Goal: Transaction & Acquisition: Purchase product/service

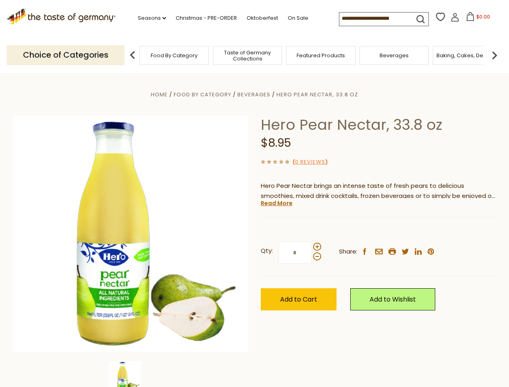
click at [255, 194] on div "Home Food By Category [GEOGRAPHIC_DATA] Hero Pear Nectar, 33.8 oz Hero Pear Nec…" at bounding box center [255, 245] width 496 height 311
click at [149, 18] on link "Seasons dropdown_arrow" at bounding box center [152, 18] width 28 height 9
click at [374, 19] on input at bounding box center [374, 18] width 68 height 11
click at [477, 19] on span "$0.00" at bounding box center [484, 16] width 14 height 7
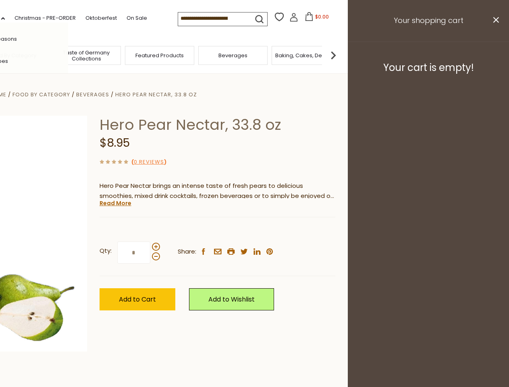
click at [68, 55] on div "All Seasons Recipes Game Day [DATE] [DATE] [DATE][PERSON_NAME] [DATE] Springfes…" at bounding box center [23, 194] width 92 height 342
click at [495, 55] on footer "Your cart is empty!" at bounding box center [428, 68] width 161 height 52
click at [255, 230] on div "Qty: * Share: facebook email printer twitter linkedin pinterest" at bounding box center [218, 253] width 236 height 47
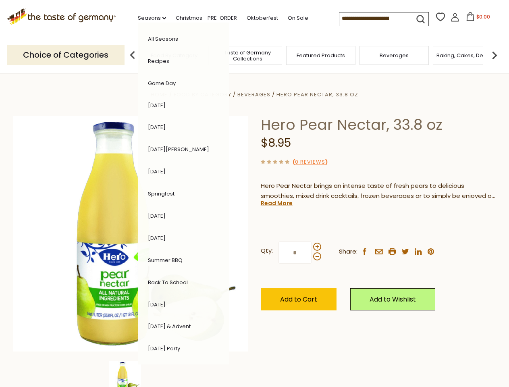
click at [131, 374] on div "Home Food By Category [GEOGRAPHIC_DATA] Hero Pear Nectar, 33.8 oz Hero Pear Nec…" at bounding box center [255, 245] width 496 height 311
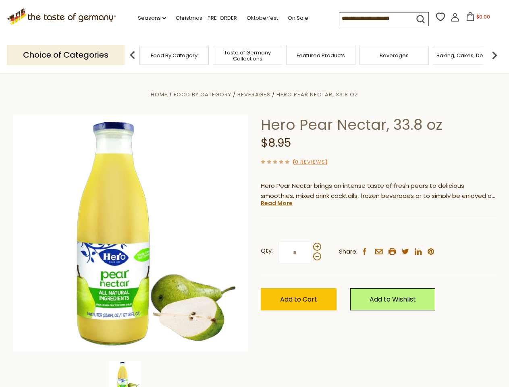
click at [131, 374] on img at bounding box center [125, 377] width 32 height 32
click at [276, 203] on link "Read More" at bounding box center [277, 203] width 32 height 8
